Goal: Information Seeking & Learning: Understand process/instructions

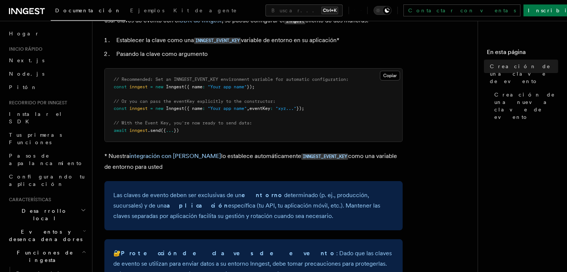
scroll to position [63, 0]
click at [179, 156] on font "integración con [PERSON_NAME]" at bounding box center [175, 156] width 92 height 7
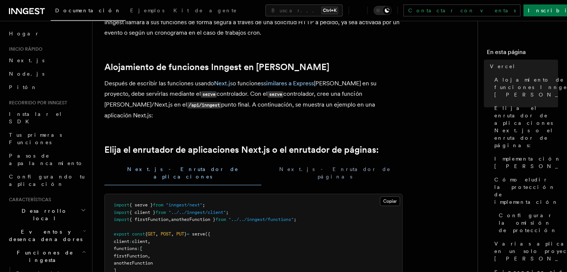
scroll to position [100, 0]
click at [279, 166] on font "Next.js - Enrutador de páginas" at bounding box center [335, 172] width 112 height 13
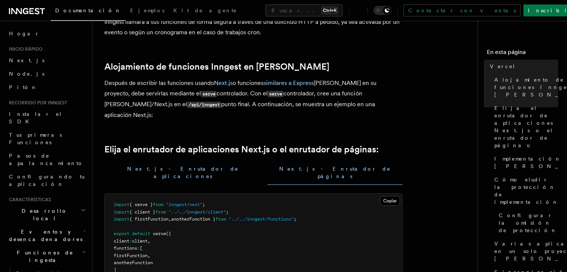
click at [163, 161] on button "Next.js - Enrutador de aplicaciones" at bounding box center [182, 173] width 157 height 24
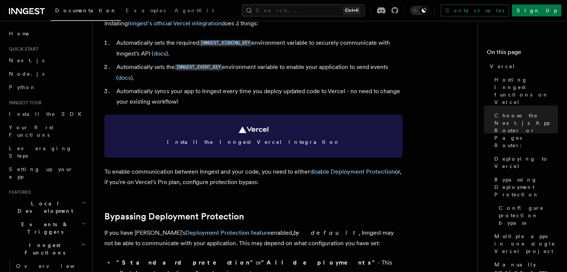
scroll to position [382, 0]
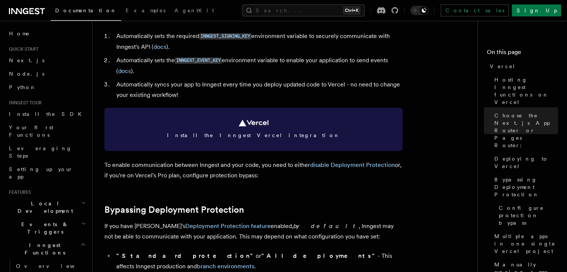
click at [285, 137] on span "Install the Inngest Vercel integration" at bounding box center [253, 135] width 281 height 7
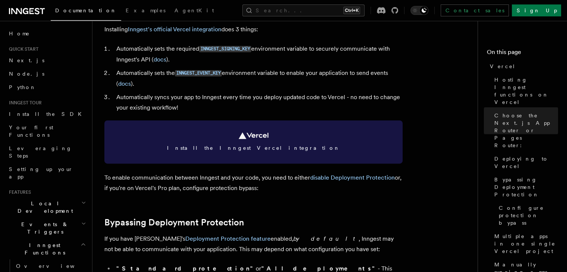
scroll to position [369, 0]
